Goal: Task Accomplishment & Management: Use online tool/utility

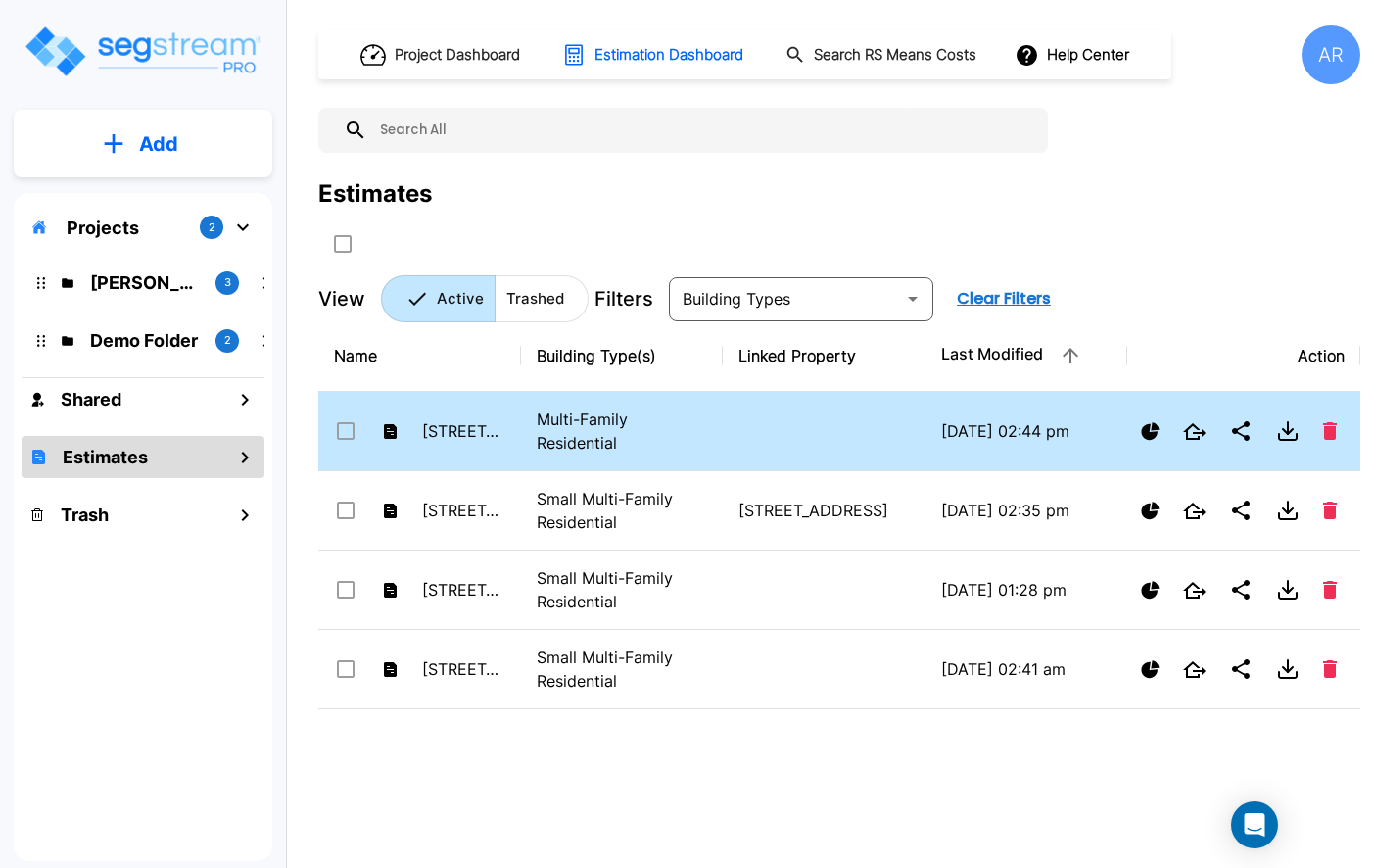
click at [684, 433] on p "Multi-Family Residential" at bounding box center [622, 430] width 171 height 47
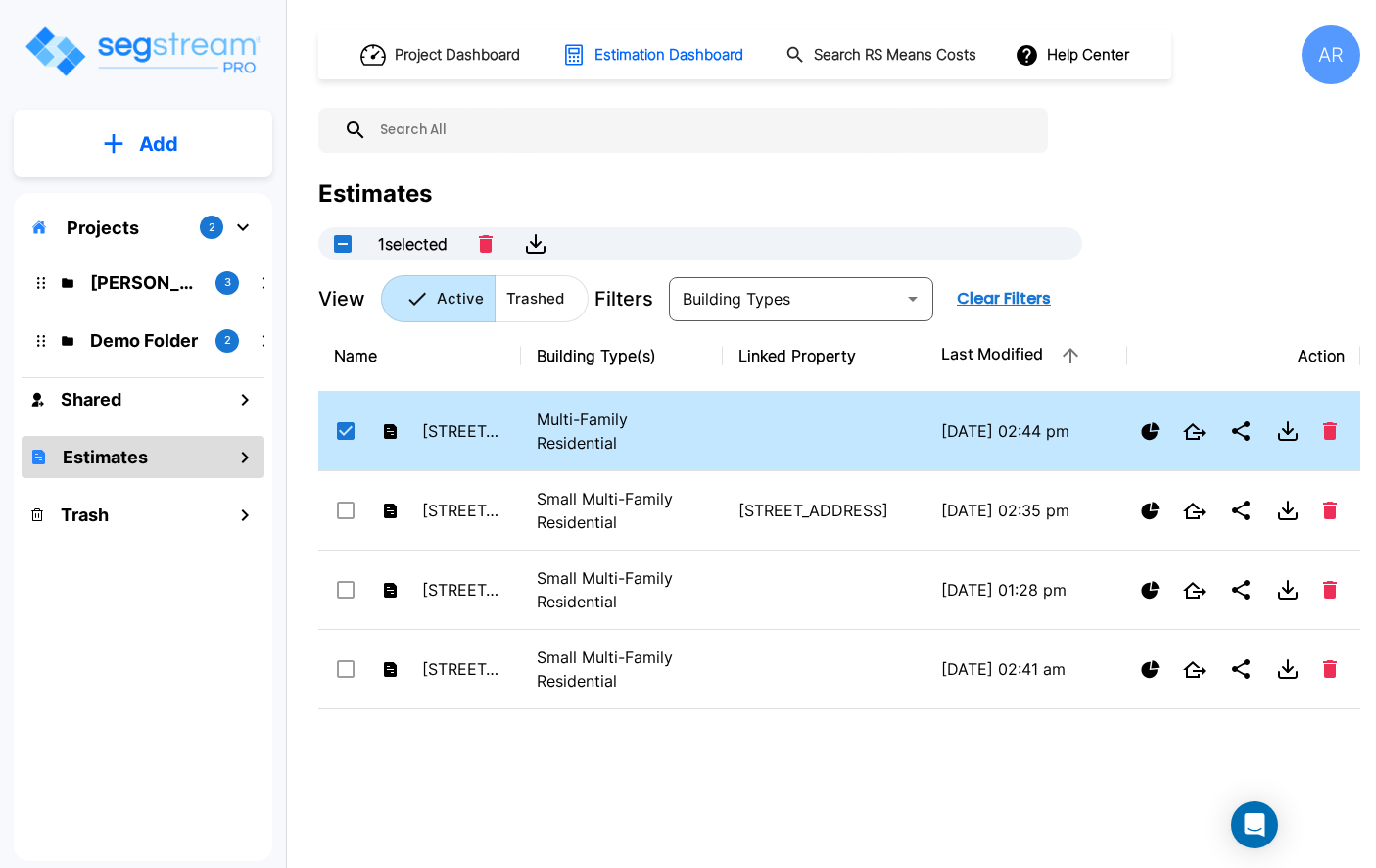
click at [684, 433] on p "Multi-Family Residential" at bounding box center [622, 430] width 171 height 47
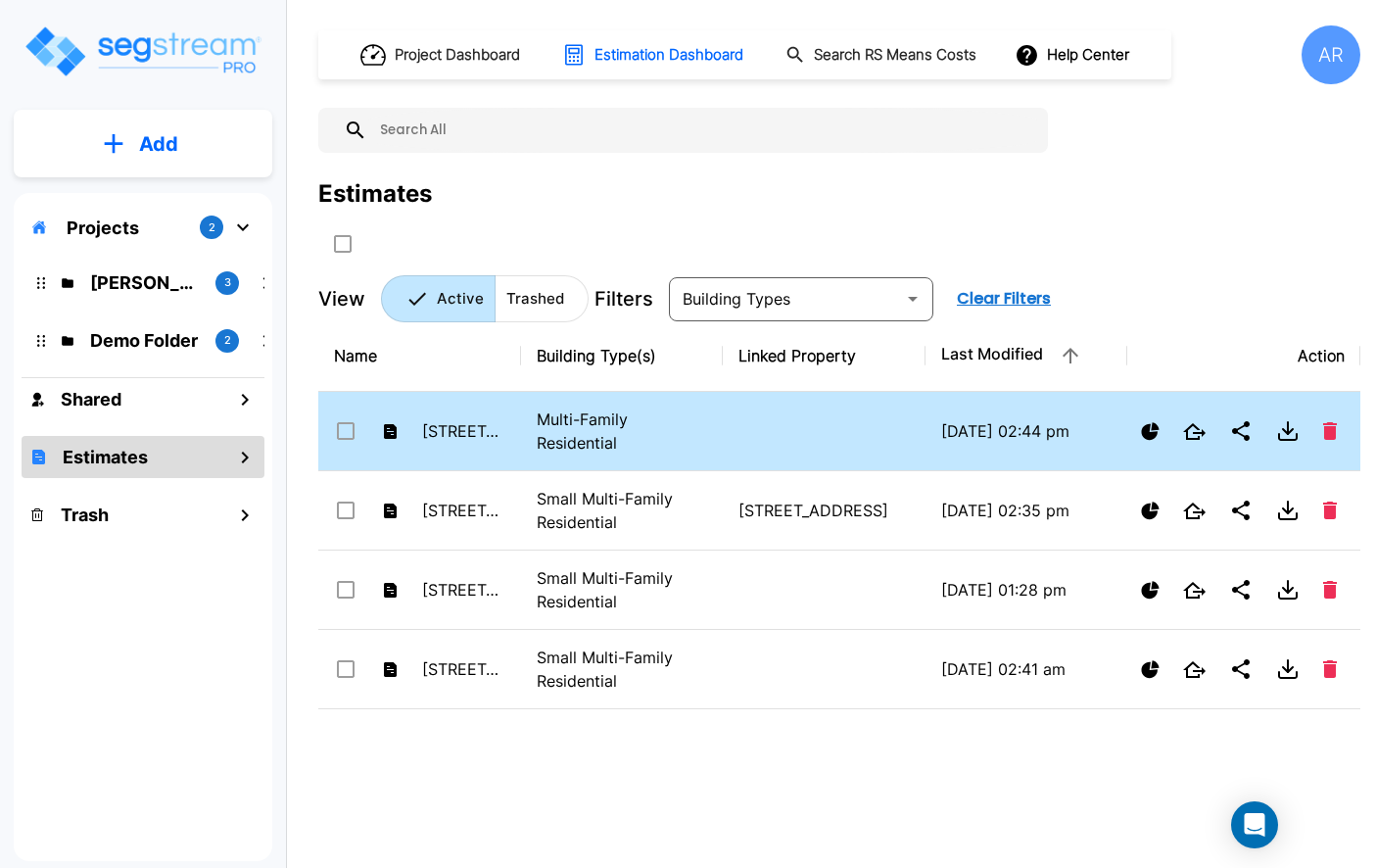
checkbox input "true"
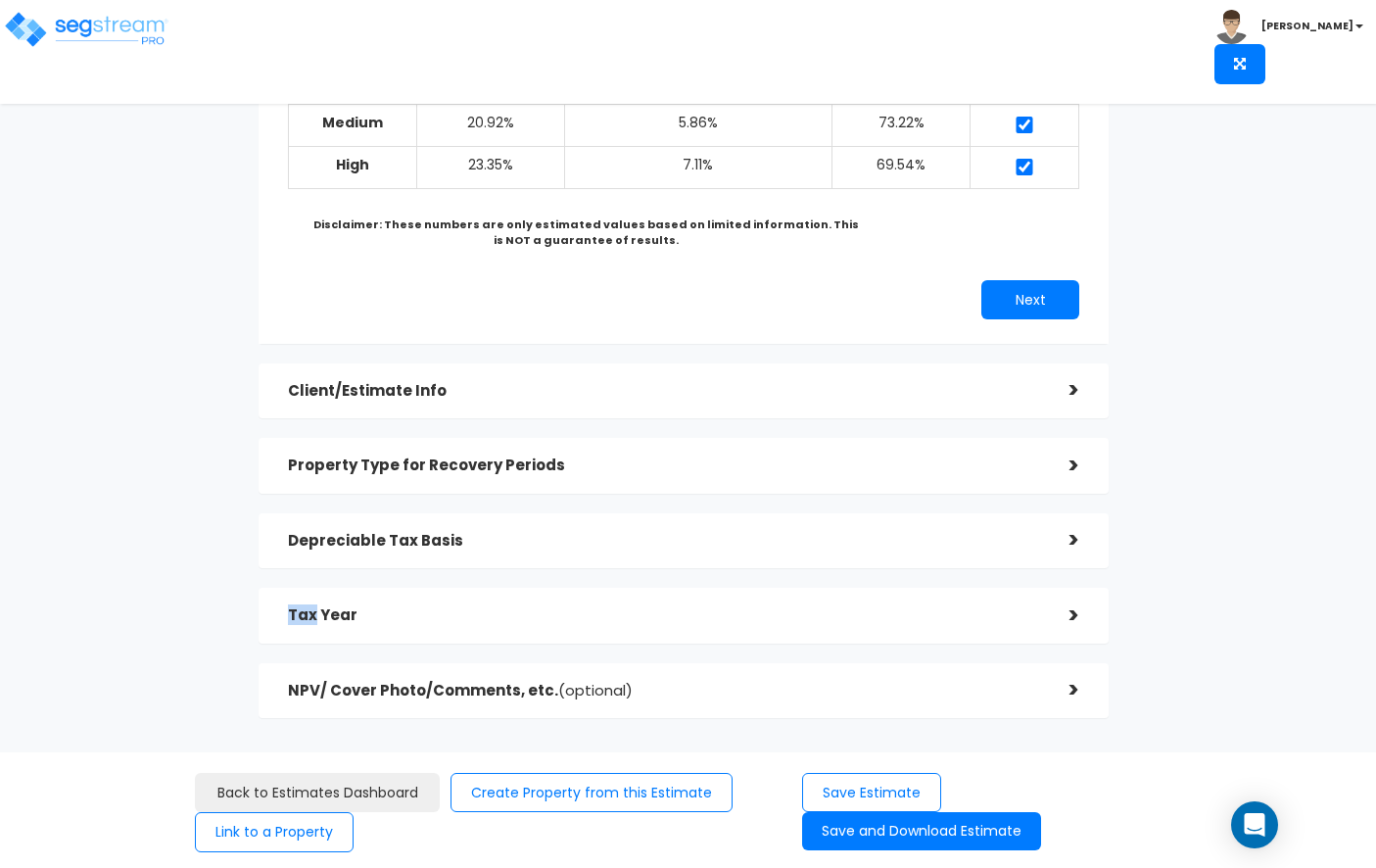
scroll to position [288, 0]
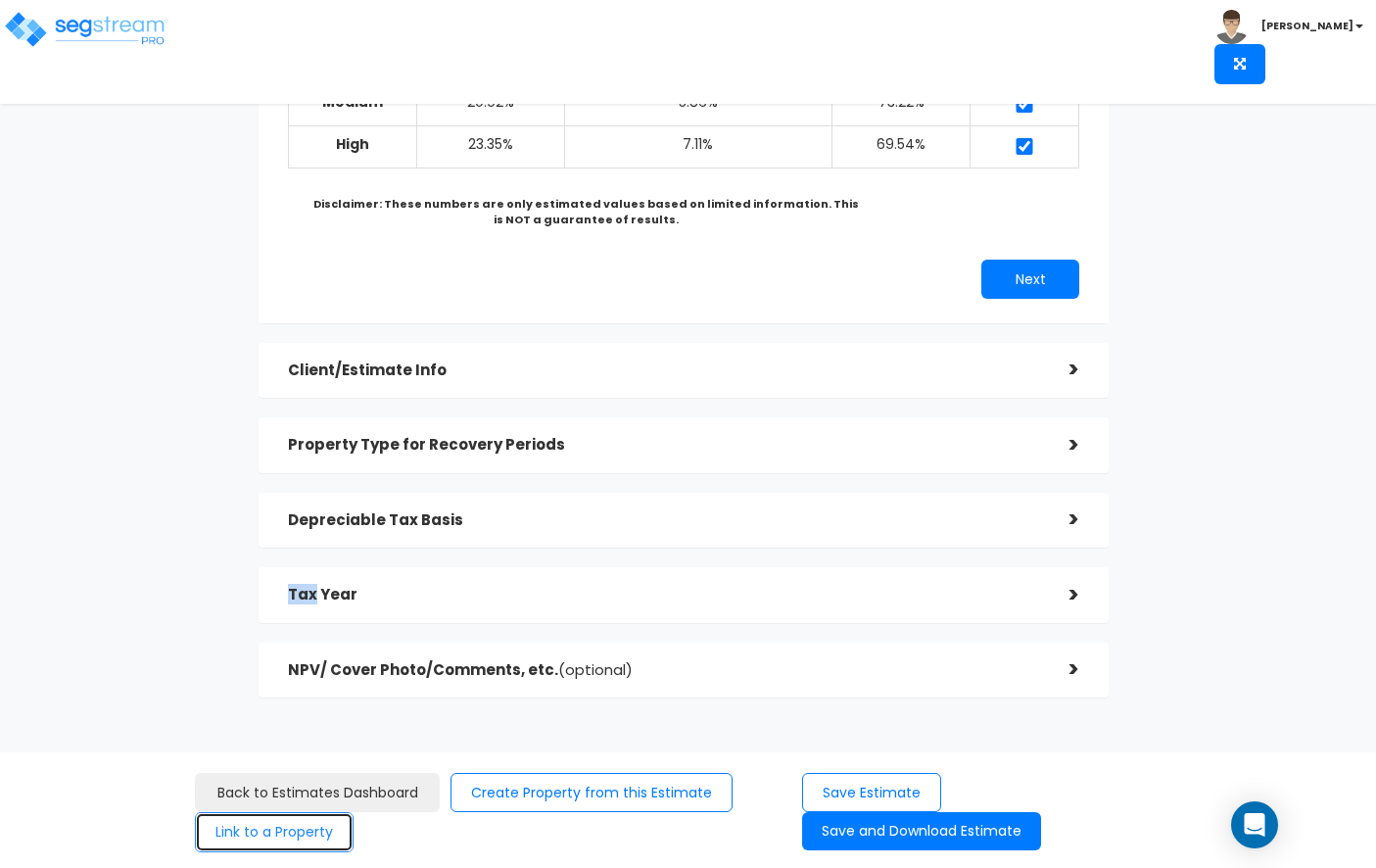
click at [315, 826] on button "Link to a Property" at bounding box center [274, 832] width 159 height 40
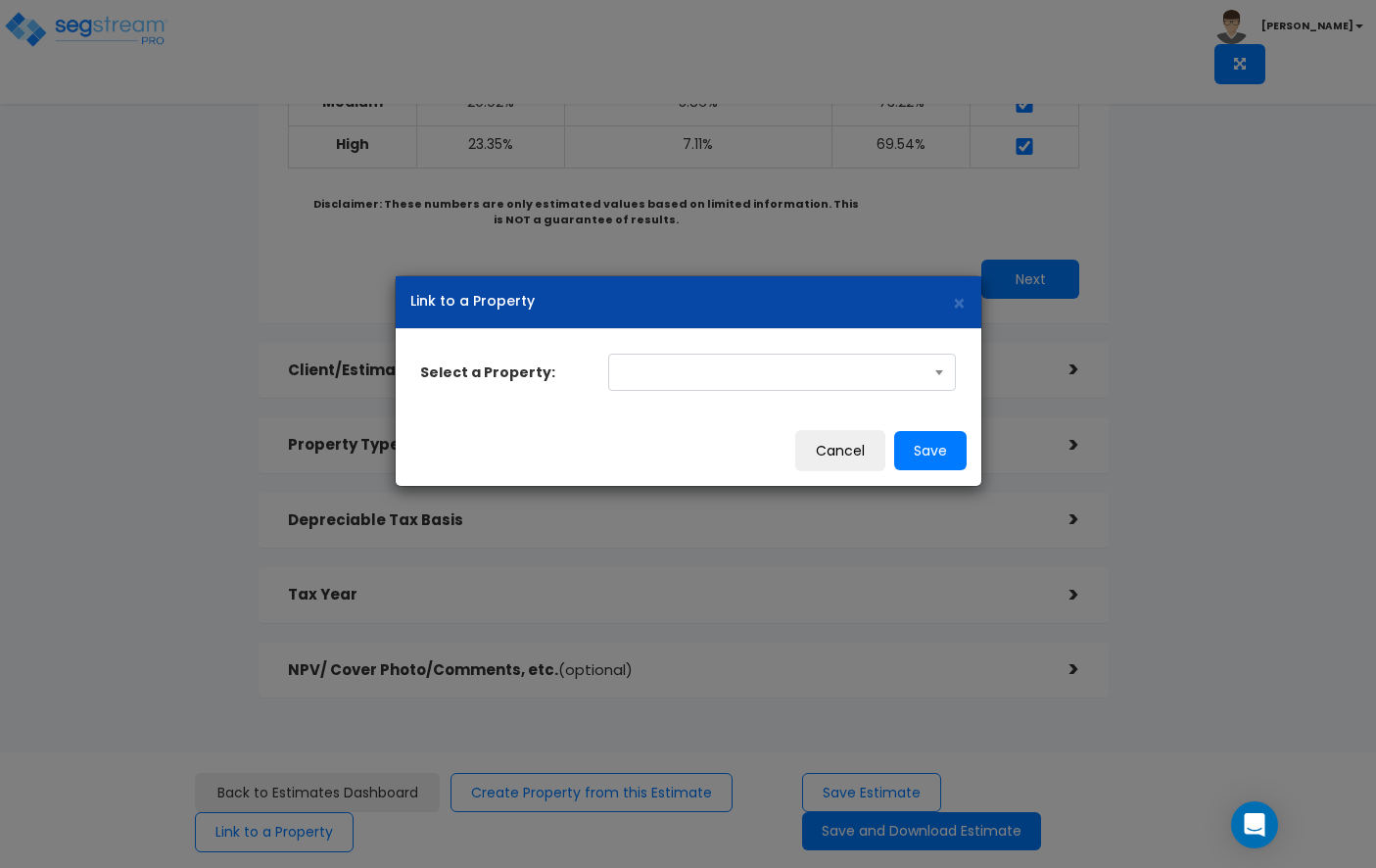
click at [706, 368] on span at bounding box center [782, 371] width 348 height 37
click at [956, 313] on span "×" at bounding box center [959, 303] width 15 height 28
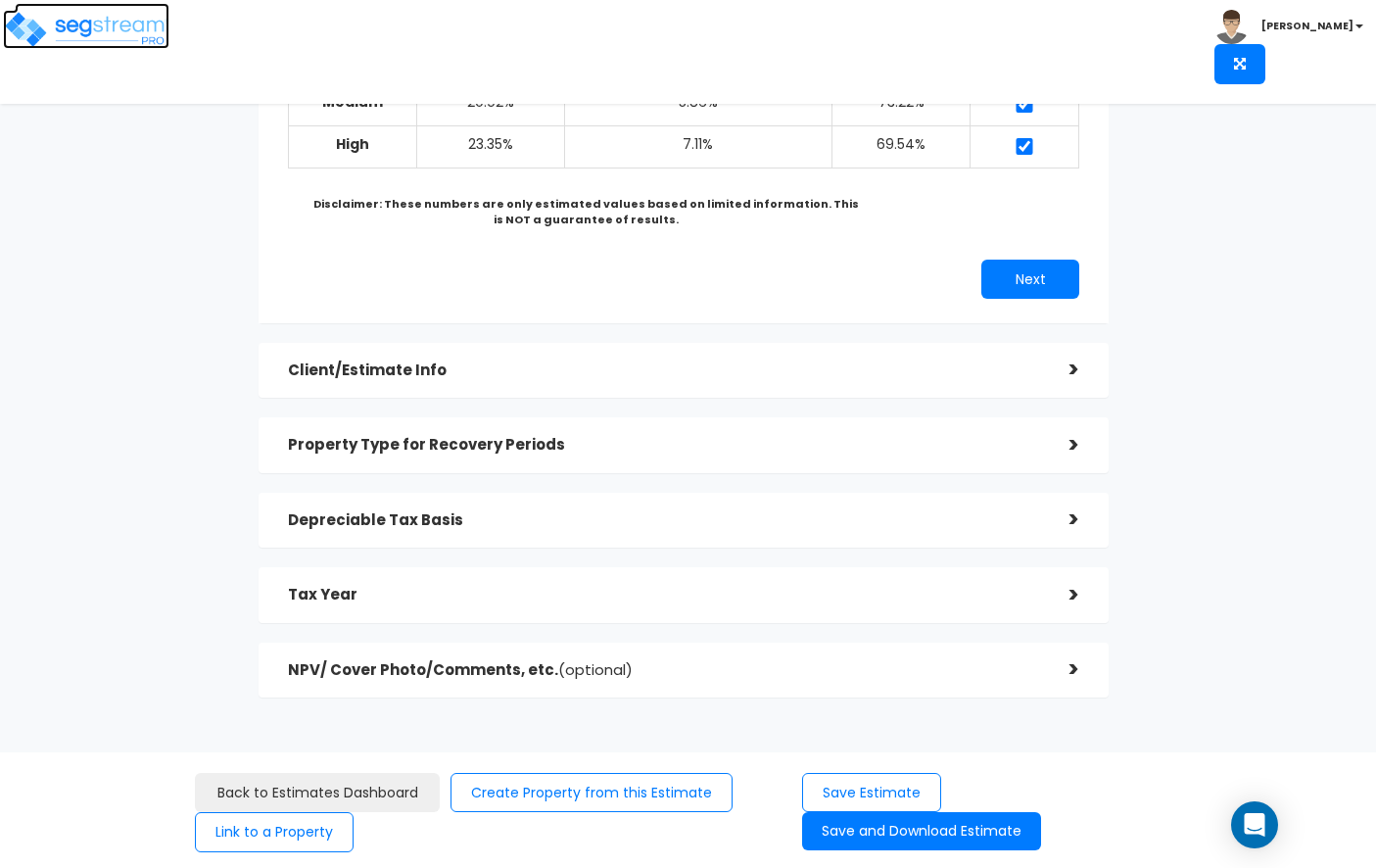
click at [110, 26] on img at bounding box center [86, 29] width 166 height 39
